Goal: Browse casually

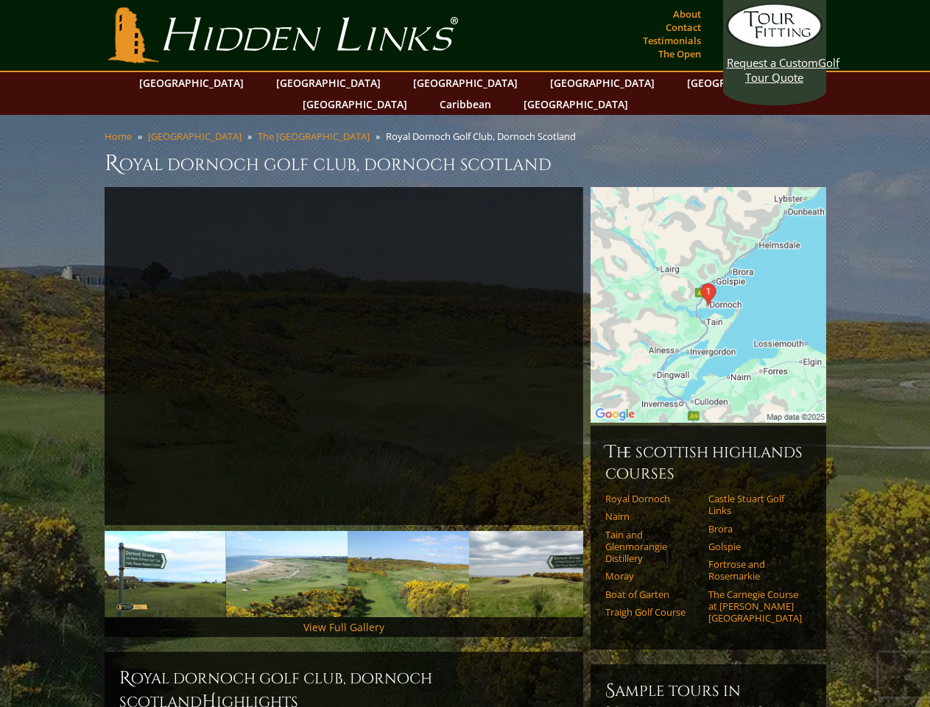
click at [83, 342] on link "Previous" at bounding box center [82, 356] width 29 height 29
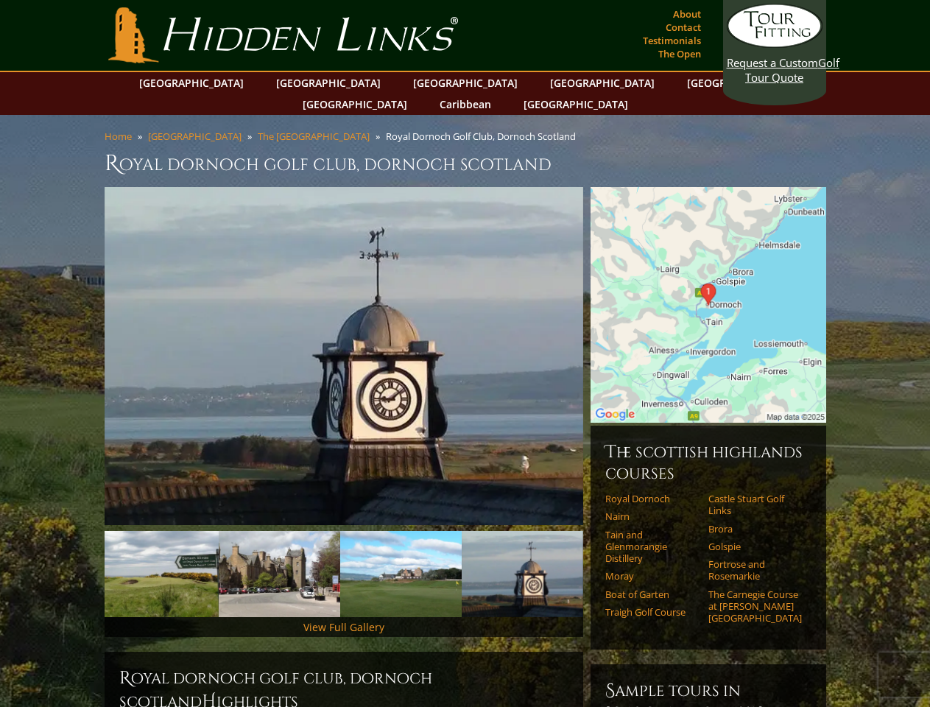
click at [165, 552] on img at bounding box center [158, 574] width 122 height 86
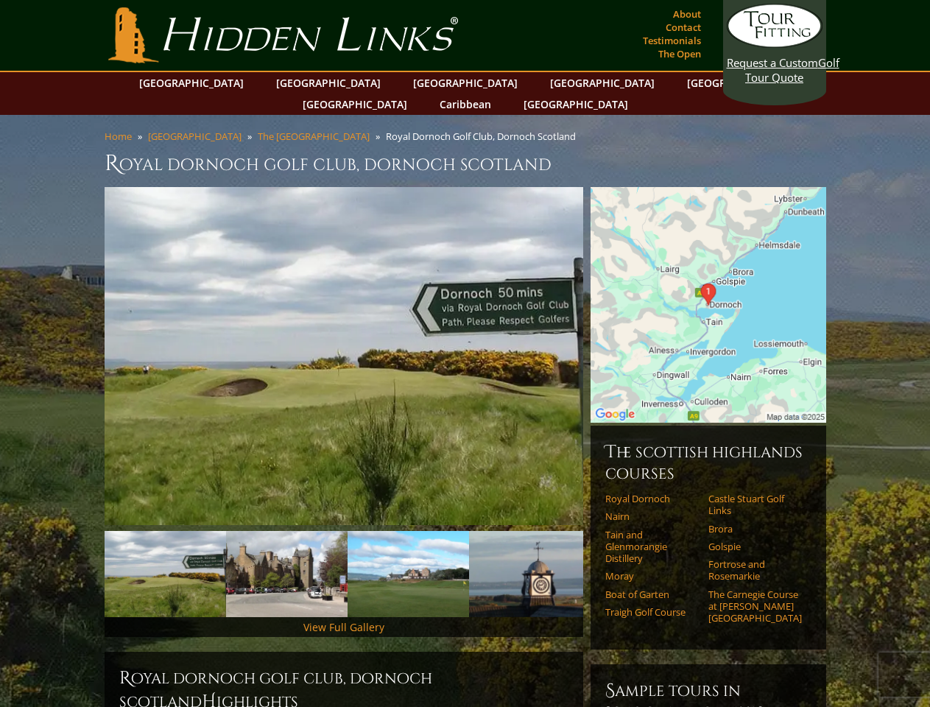
click at [287, 552] on img at bounding box center [287, 574] width 122 height 86
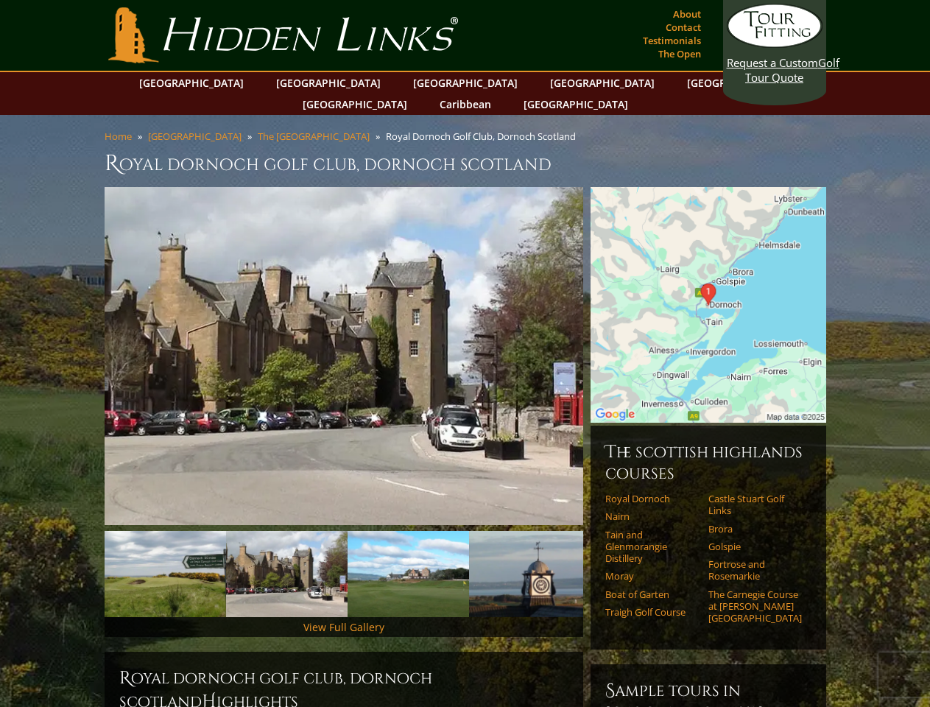
click at [408, 552] on img at bounding box center [409, 574] width 122 height 86
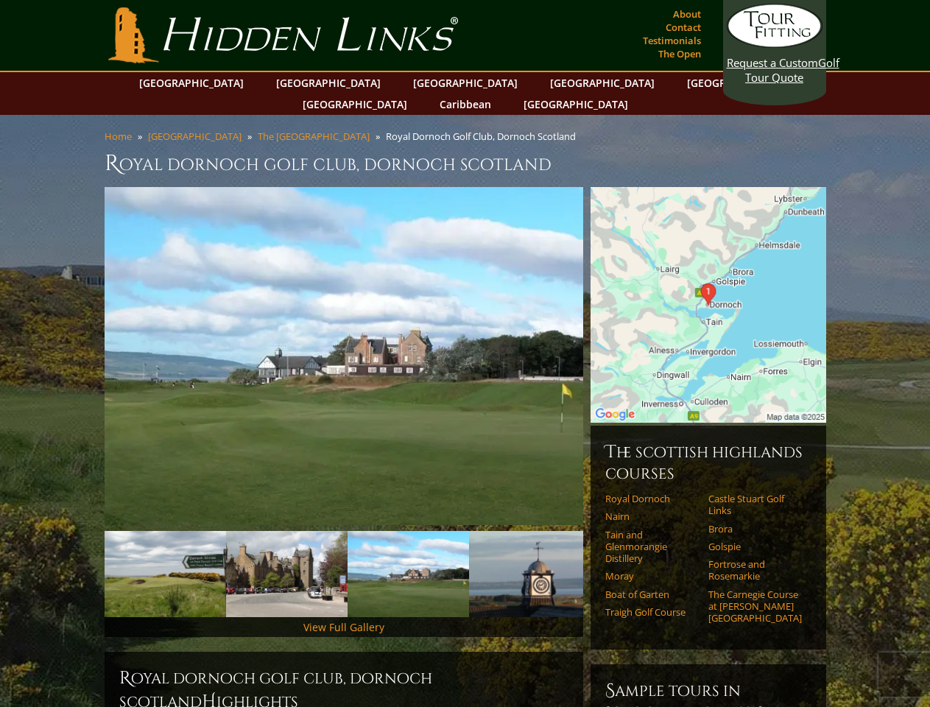
click at [530, 552] on img at bounding box center [530, 574] width 122 height 86
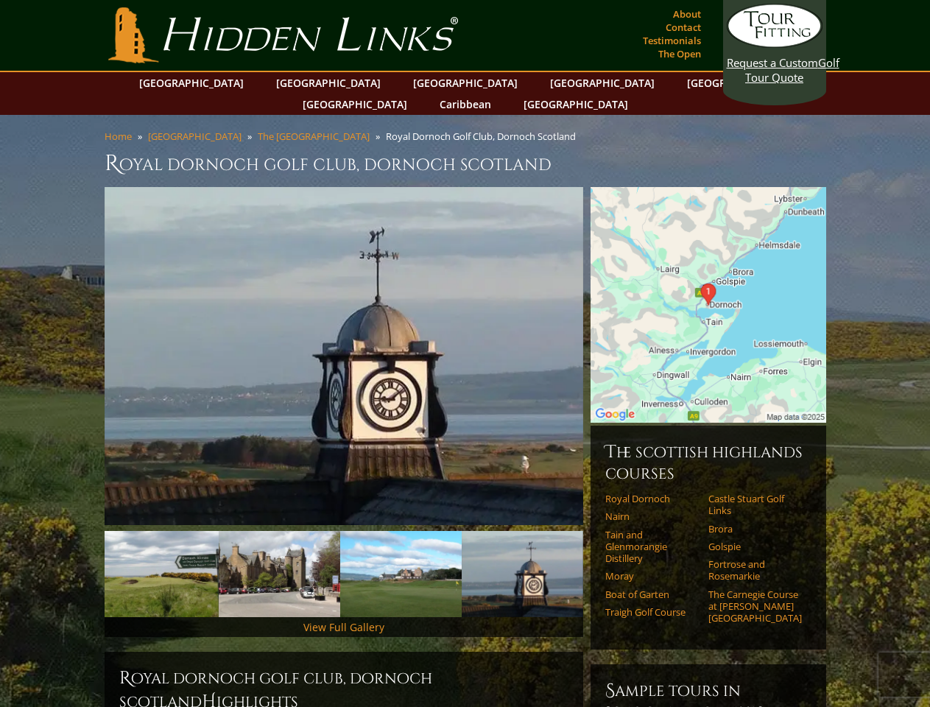
click at [605, 560] on link "Next" at bounding box center [605, 574] width 29 height 29
